Goal: Find specific page/section: Find specific page/section

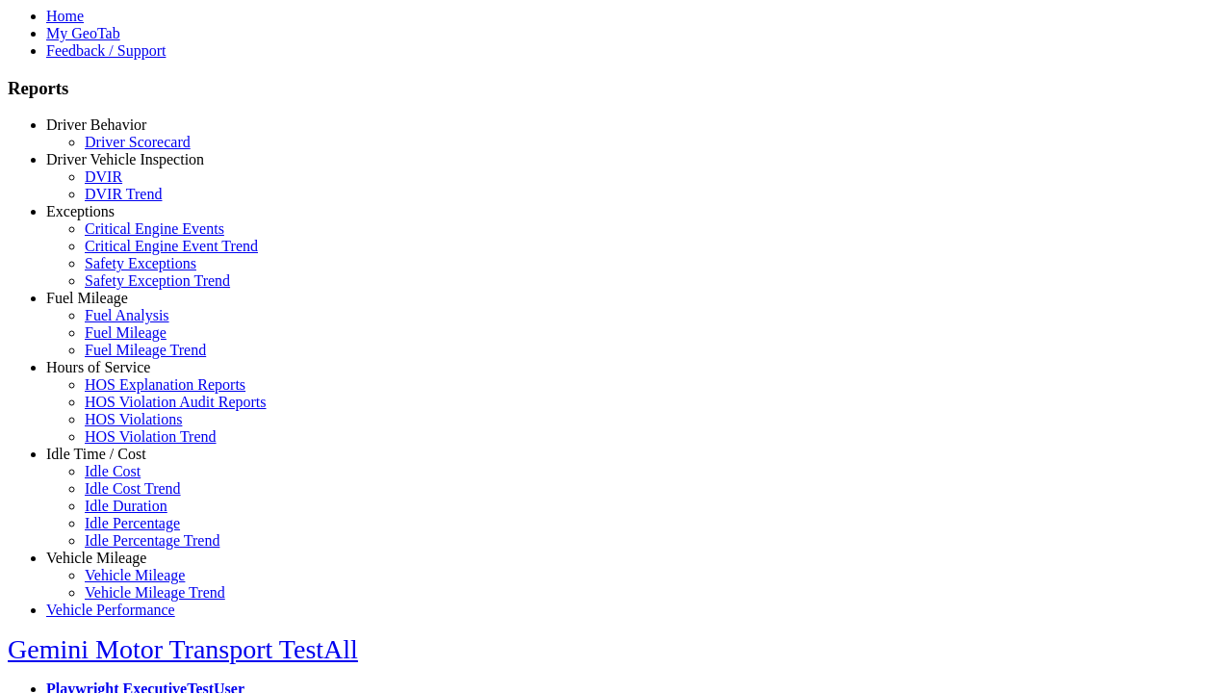
click at [111, 462] on link "Idle Time / Cost" at bounding box center [96, 454] width 100 height 16
click at [125, 479] on link "Idle Cost" at bounding box center [113, 471] width 56 height 16
select select
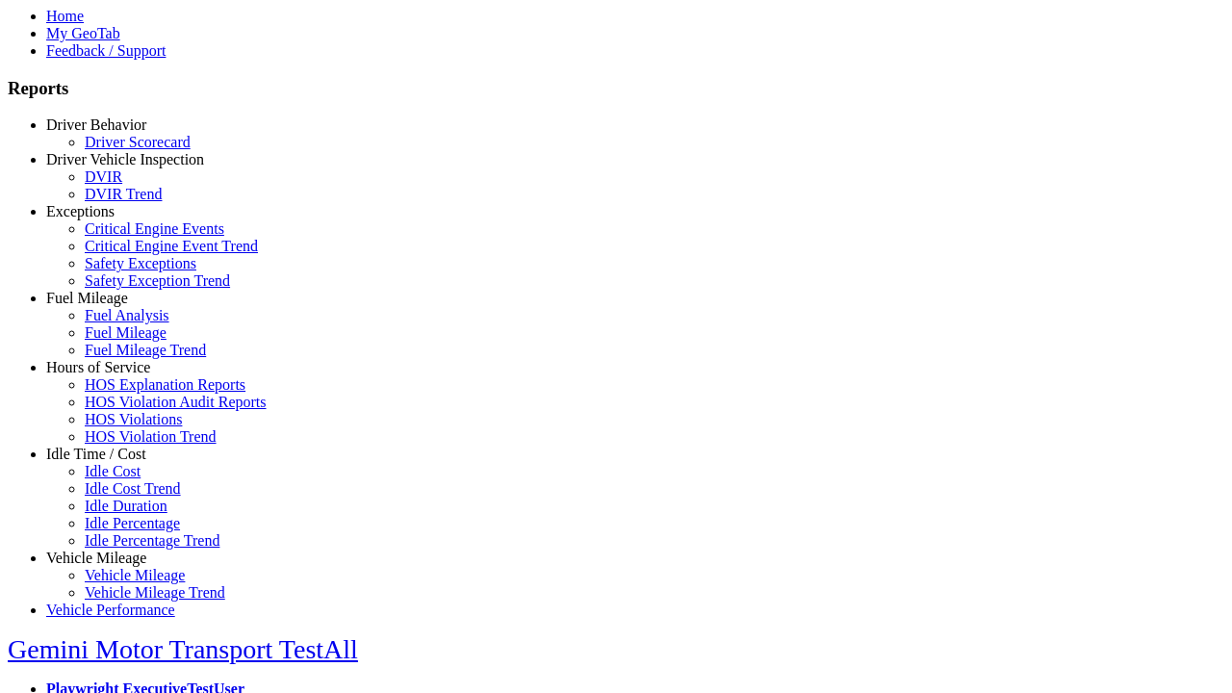
select select
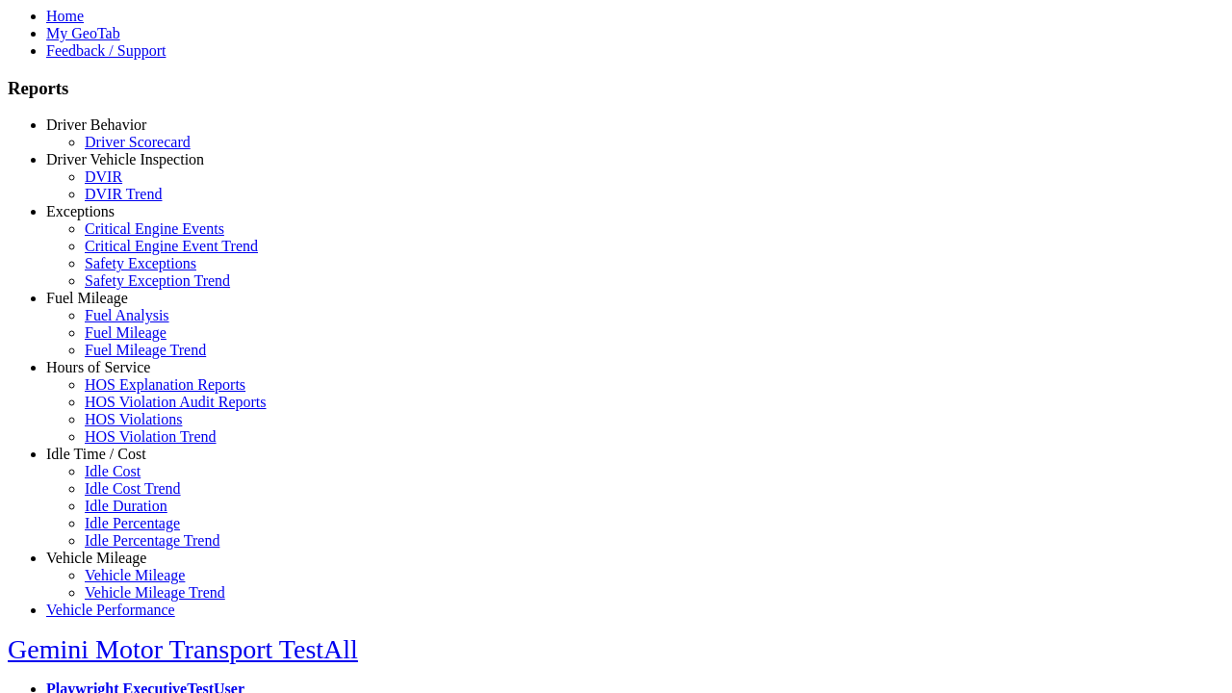
select select
